Goal: Communication & Community: Answer question/provide support

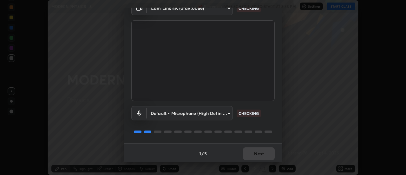
scroll to position [33, 0]
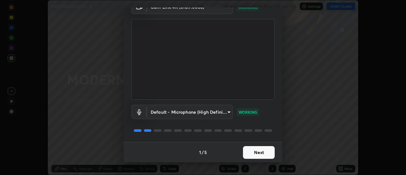
click at [261, 155] on button "Next" at bounding box center [259, 152] width 32 height 13
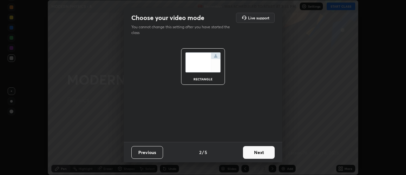
click at [264, 154] on button "Next" at bounding box center [259, 152] width 32 height 13
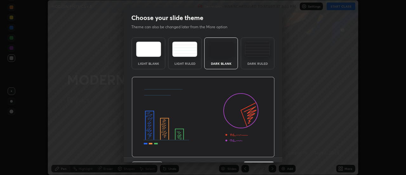
scroll to position [16, 0]
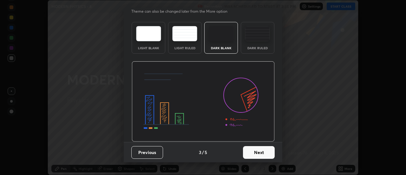
click at [262, 152] on button "Next" at bounding box center [259, 152] width 32 height 13
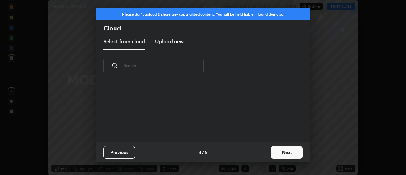
scroll to position [0, 0]
click at [279, 153] on button "Next" at bounding box center [287, 152] width 32 height 13
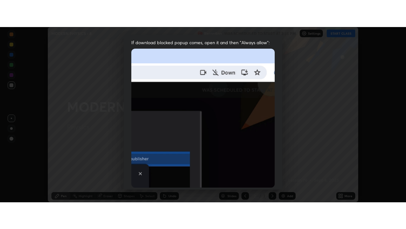
scroll to position [163, 0]
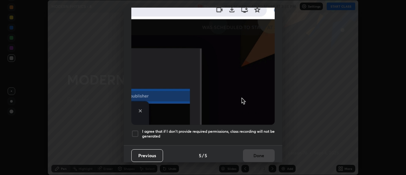
click at [135, 132] on div at bounding box center [135, 134] width 8 height 8
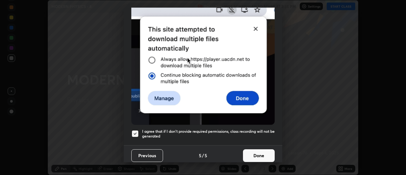
click at [250, 152] on button "Done" at bounding box center [259, 155] width 32 height 13
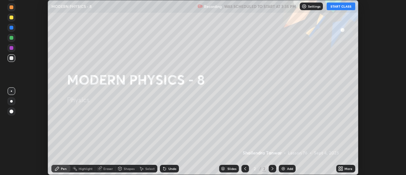
click at [338, 6] on button "START CLASS" at bounding box center [341, 7] width 29 height 8
click at [341, 168] on icon at bounding box center [340, 168] width 5 height 5
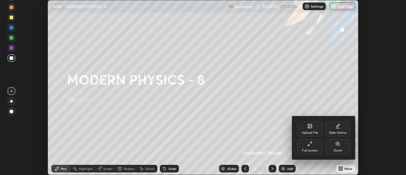
click at [313, 146] on div "Full screen" at bounding box center [309, 146] width 25 height 15
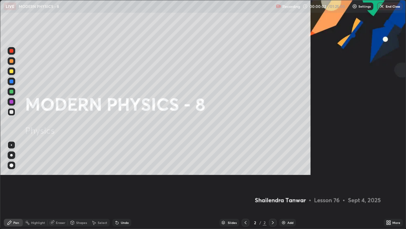
scroll to position [229, 406]
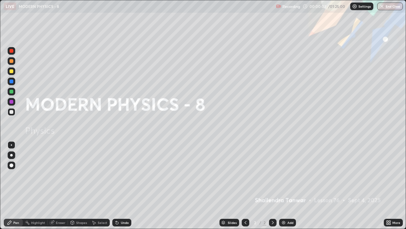
click at [287, 175] on div "Add" at bounding box center [287, 222] width 17 height 8
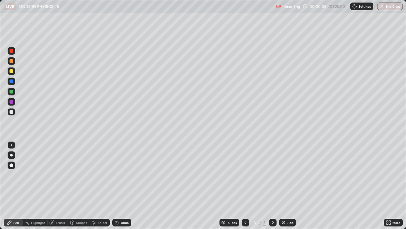
click at [11, 155] on div at bounding box center [11, 155] width 3 height 3
click at [285, 175] on img at bounding box center [283, 222] width 5 height 5
click at [286, 175] on div "Add" at bounding box center [287, 222] width 17 height 8
click at [38, 175] on div "Highlight" at bounding box center [38, 222] width 14 height 3
click at [14, 175] on div "Pen" at bounding box center [13, 222] width 19 height 8
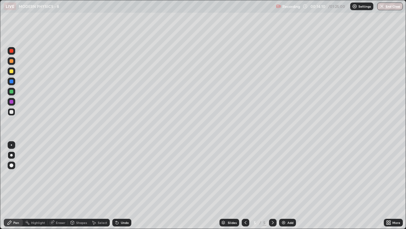
click at [116, 175] on icon at bounding box center [117, 222] width 3 height 3
click at [36, 175] on div "Highlight" at bounding box center [38, 222] width 14 height 3
click at [12, 175] on div "Pen" at bounding box center [13, 222] width 19 height 8
click at [41, 175] on div "Highlight" at bounding box center [38, 222] width 14 height 3
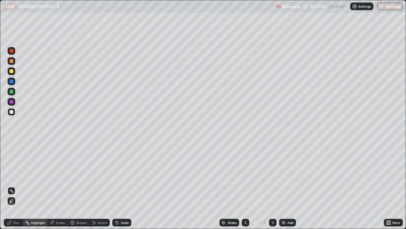
click at [18, 175] on div "Pen" at bounding box center [16, 222] width 6 height 3
click at [123, 175] on div "Undo" at bounding box center [125, 222] width 8 height 3
click at [46, 175] on div "Highlight" at bounding box center [35, 222] width 25 height 8
click at [18, 175] on div "Pen" at bounding box center [16, 222] width 6 height 3
click at [281, 175] on img at bounding box center [283, 222] width 5 height 5
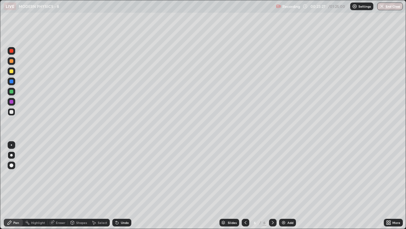
click at [10, 61] on div at bounding box center [12, 61] width 4 height 4
click at [13, 112] on div at bounding box center [12, 112] width 4 height 4
click at [242, 175] on div at bounding box center [246, 222] width 8 height 8
click at [272, 175] on icon at bounding box center [272, 222] width 5 height 5
click at [11, 93] on div at bounding box center [12, 92] width 4 height 4
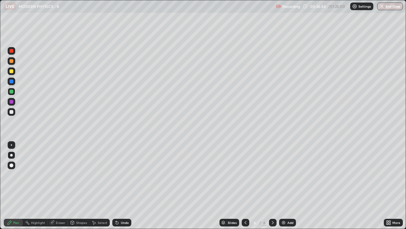
click at [13, 112] on div at bounding box center [12, 112] width 4 height 4
click at [43, 175] on div "Highlight" at bounding box center [38, 222] width 14 height 3
click at [15, 175] on div "Pen" at bounding box center [16, 222] width 6 height 3
click at [287, 175] on div "Add" at bounding box center [287, 222] width 17 height 8
click at [11, 61] on div at bounding box center [12, 61] width 4 height 4
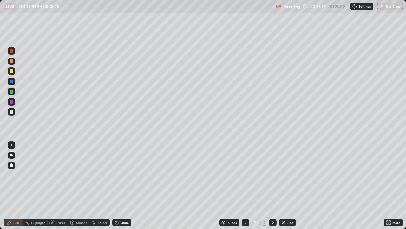
click at [57, 175] on div "Eraser" at bounding box center [61, 222] width 10 height 3
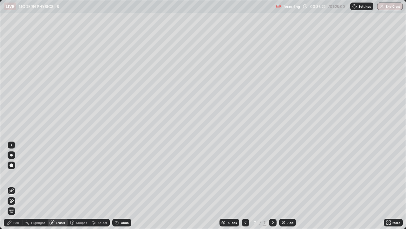
click at [15, 175] on div "Pen" at bounding box center [16, 222] width 6 height 3
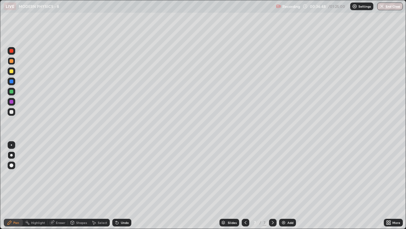
click at [11, 81] on div at bounding box center [12, 81] width 4 height 4
click at [35, 175] on div "Highlight" at bounding box center [38, 222] width 14 height 3
click at [244, 175] on icon at bounding box center [245, 222] width 5 height 5
click at [30, 175] on div "Highlight" at bounding box center [35, 222] width 25 height 8
click at [275, 175] on div at bounding box center [273, 222] width 8 height 8
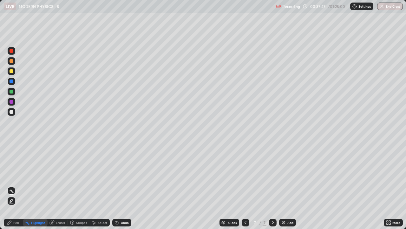
click at [17, 175] on div "Pen" at bounding box center [16, 222] width 6 height 3
click at [12, 112] on div at bounding box center [12, 112] width 4 height 4
click at [10, 101] on div at bounding box center [12, 102] width 4 height 4
click at [12, 114] on div at bounding box center [12, 112] width 8 height 8
click at [12, 92] on div at bounding box center [12, 92] width 4 height 4
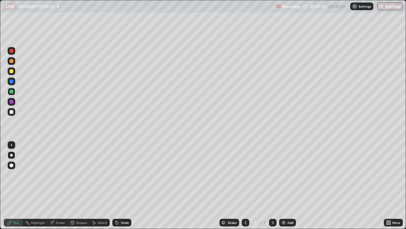
click at [281, 175] on img at bounding box center [283, 222] width 5 height 5
click at [11, 113] on div at bounding box center [12, 112] width 4 height 4
click at [100, 175] on div "Select" at bounding box center [103, 222] width 10 height 3
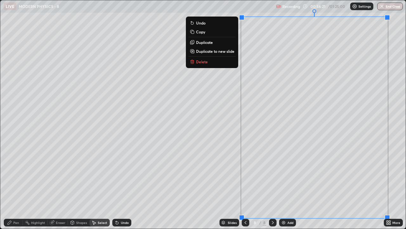
click at [211, 52] on p "Duplicate to new slide" at bounding box center [215, 51] width 38 height 5
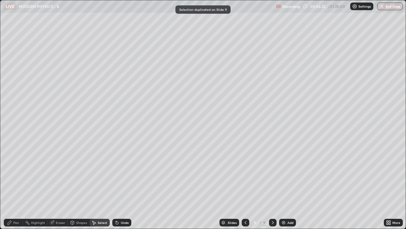
click at [15, 175] on div "Pen" at bounding box center [13, 222] width 19 height 8
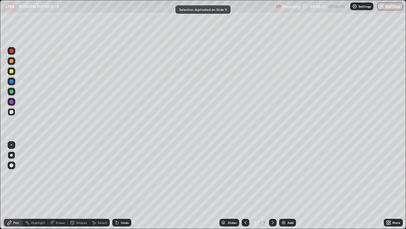
click at [11, 113] on div at bounding box center [12, 112] width 4 height 4
click at [284, 175] on div "Add" at bounding box center [287, 222] width 17 height 8
click at [245, 175] on icon at bounding box center [245, 222] width 5 height 5
click at [272, 175] on icon at bounding box center [273, 222] width 2 height 3
click at [12, 113] on div at bounding box center [12, 112] width 4 height 4
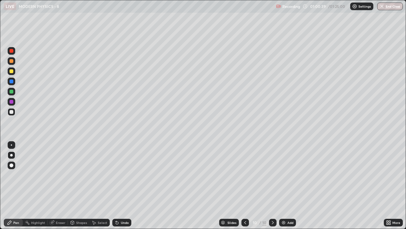
click at [10, 92] on div at bounding box center [12, 92] width 4 height 4
click at [12, 112] on div at bounding box center [12, 112] width 4 height 4
click at [11, 112] on div at bounding box center [12, 112] width 4 height 4
click at [285, 175] on img at bounding box center [283, 222] width 5 height 5
click at [13, 71] on div at bounding box center [12, 71] width 4 height 4
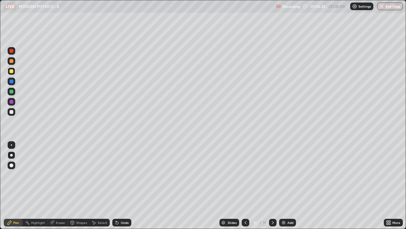
click at [13, 110] on div at bounding box center [12, 112] width 4 height 4
click at [12, 73] on div at bounding box center [12, 71] width 4 height 4
click at [12, 113] on div at bounding box center [12, 112] width 4 height 4
click at [12, 72] on div at bounding box center [12, 71] width 4 height 4
click at [9, 112] on div at bounding box center [12, 112] width 8 height 8
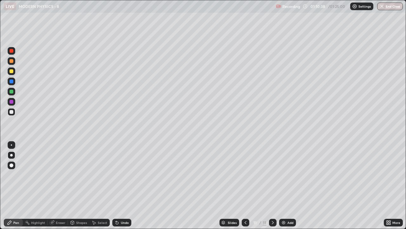
click at [282, 175] on img at bounding box center [283, 222] width 5 height 5
click at [119, 175] on div "Undo" at bounding box center [121, 222] width 19 height 8
click at [10, 113] on div at bounding box center [12, 112] width 4 height 4
click at [12, 93] on div at bounding box center [12, 92] width 4 height 4
click at [12, 110] on div at bounding box center [12, 112] width 4 height 4
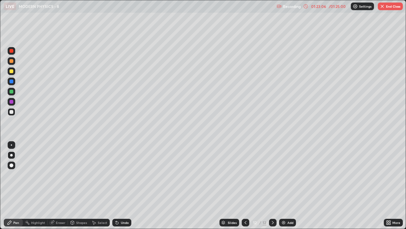
click at [388, 7] on button "End Class" at bounding box center [390, 7] width 25 height 8
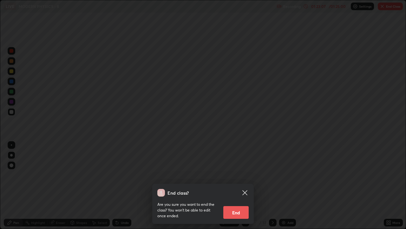
click at [240, 175] on button "End" at bounding box center [236, 212] width 25 height 13
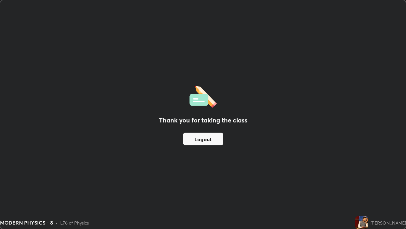
click at [205, 134] on button "Logout" at bounding box center [203, 138] width 40 height 13
click at [206, 137] on button "Logout" at bounding box center [203, 138] width 40 height 13
click at [207, 136] on button "Logout" at bounding box center [203, 138] width 40 height 13
click at [208, 135] on button "Logout" at bounding box center [203, 138] width 40 height 13
click at [207, 136] on button "Logout" at bounding box center [203, 138] width 40 height 13
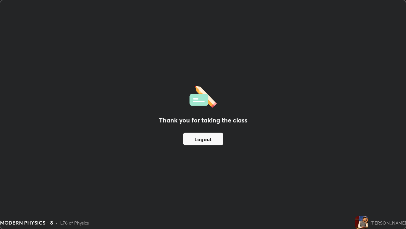
click at [208, 137] on button "Logout" at bounding box center [203, 138] width 40 height 13
click at [208, 138] on button "Logout" at bounding box center [203, 138] width 40 height 13
